Goal: Go to known website: Access a specific website the user already knows

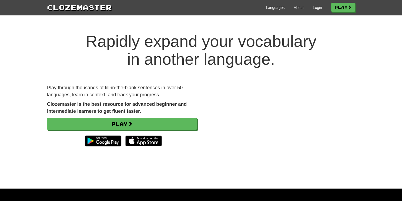
scroll to position [503, 0]
click at [314, 8] on link "Login" at bounding box center [317, 7] width 9 height 5
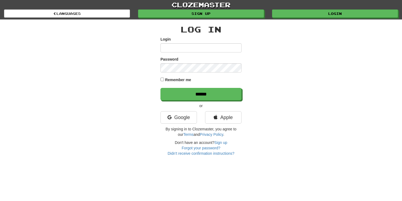
scroll to position [503, 0]
type input "**********"
click at [187, 117] on link "Google" at bounding box center [179, 117] width 37 height 12
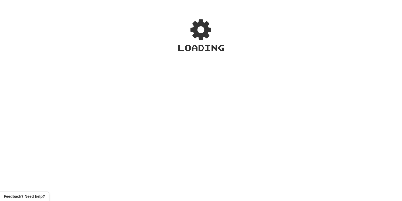
scroll to position [503, 0]
